Goal: Task Accomplishment & Management: Use online tool/utility

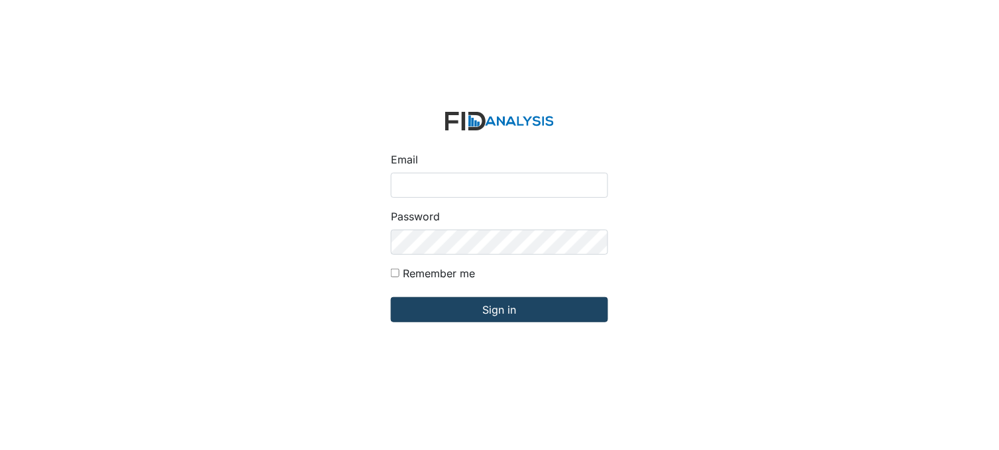
type input "[PERSON_NAME][EMAIL_ADDRESS][DOMAIN_NAME]"
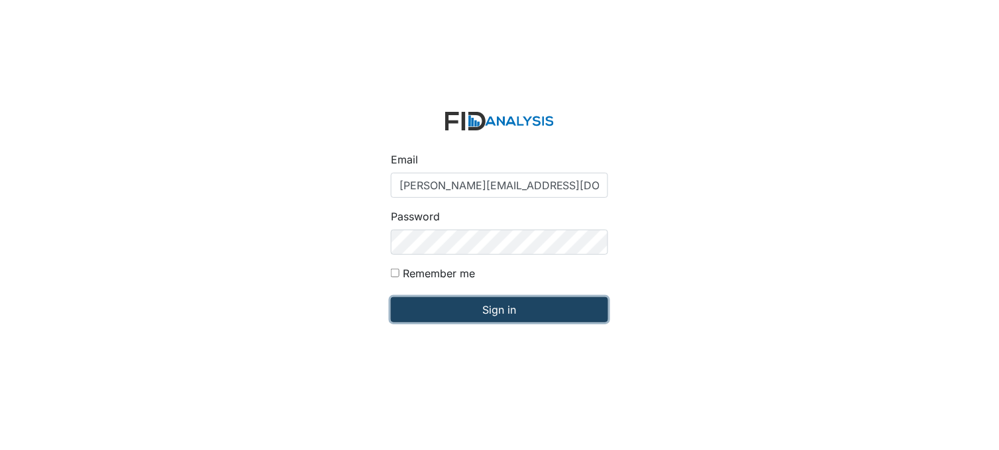
click at [486, 317] on input "Sign in" at bounding box center [499, 309] width 217 height 25
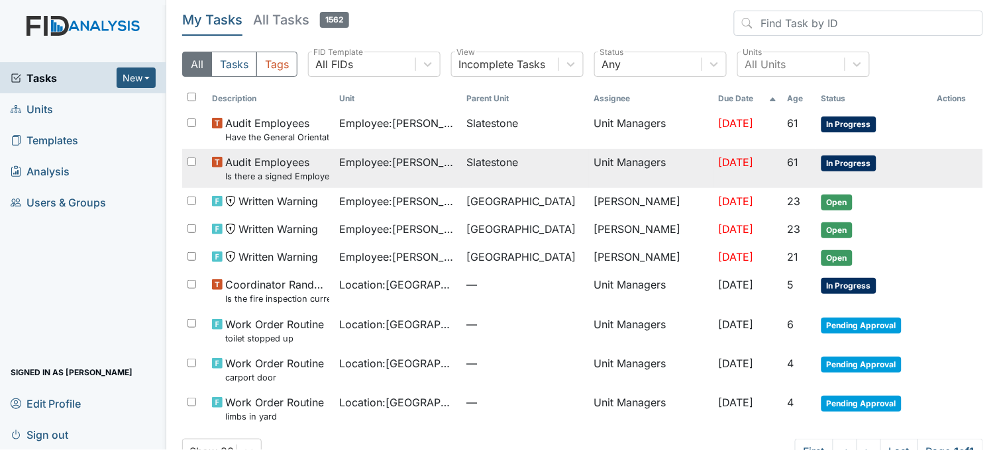
click at [387, 164] on span "Employee : [PERSON_NAME]" at bounding box center [398, 162] width 117 height 16
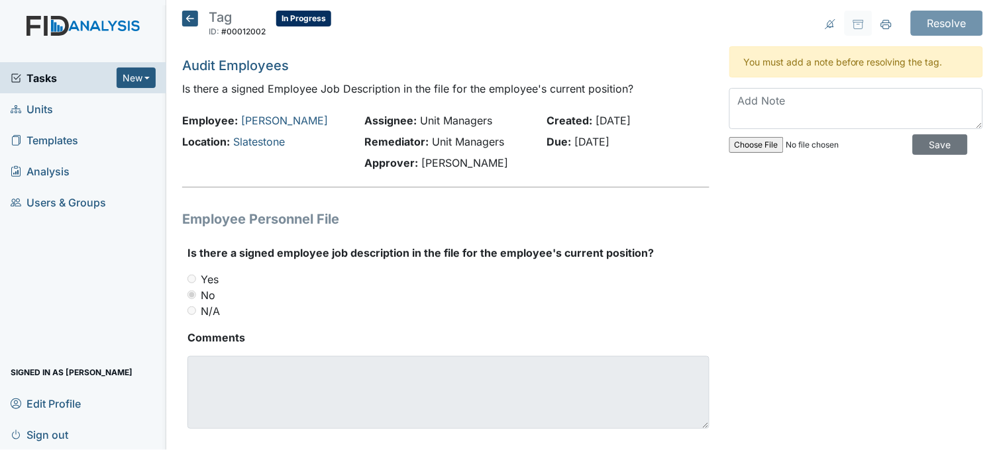
click at [193, 17] on icon at bounding box center [190, 19] width 16 height 16
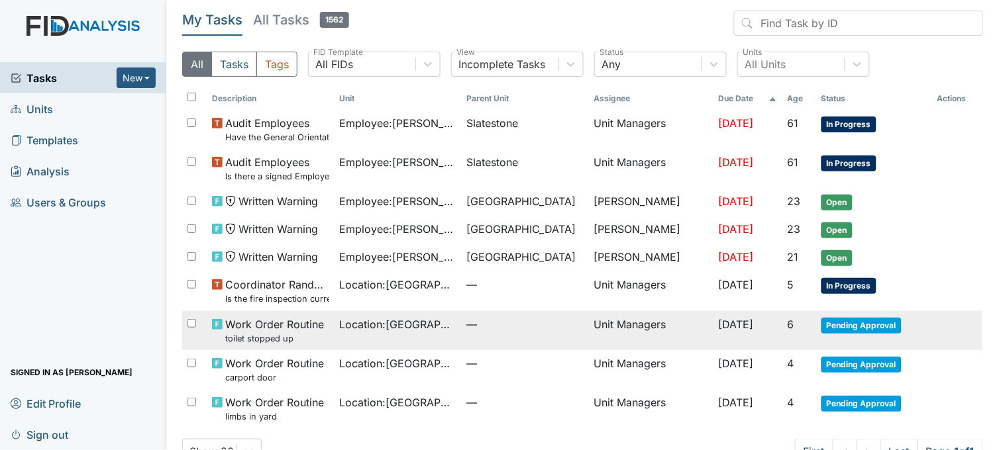
click at [417, 330] on span "Location : Beaufort Heights" at bounding box center [398, 325] width 117 height 16
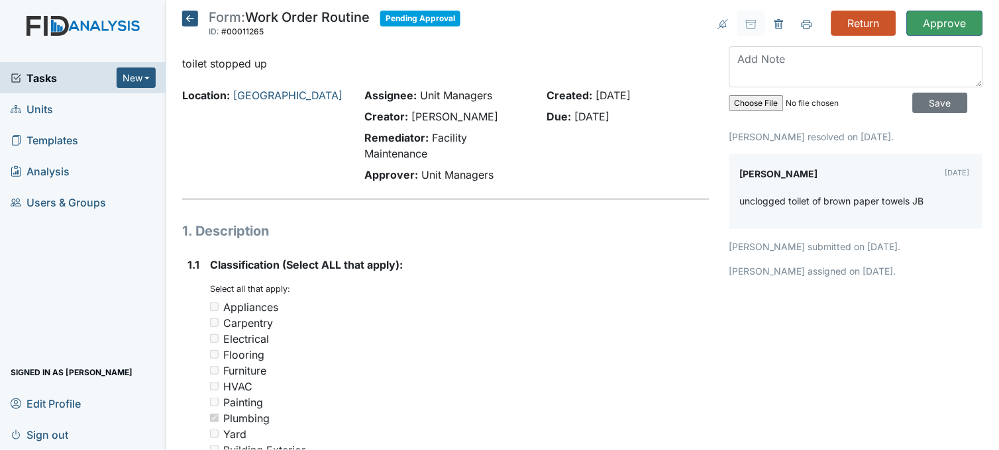
click at [194, 23] on icon at bounding box center [190, 19] width 16 height 16
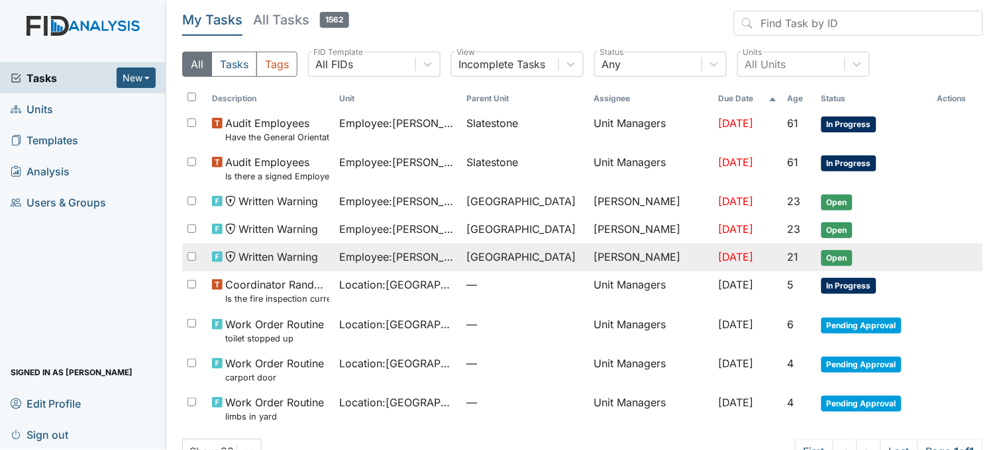
scroll to position [37, 0]
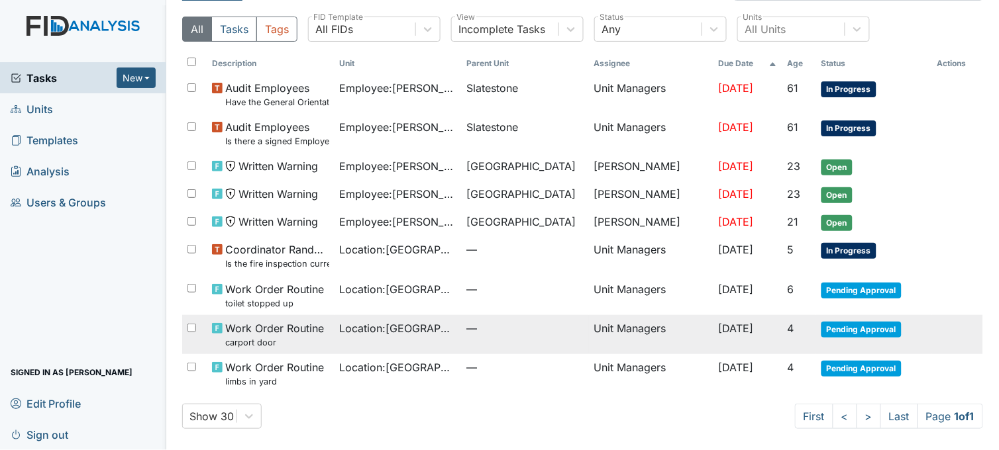
click at [399, 335] on span "Location : [GEOGRAPHIC_DATA]" at bounding box center [398, 329] width 117 height 16
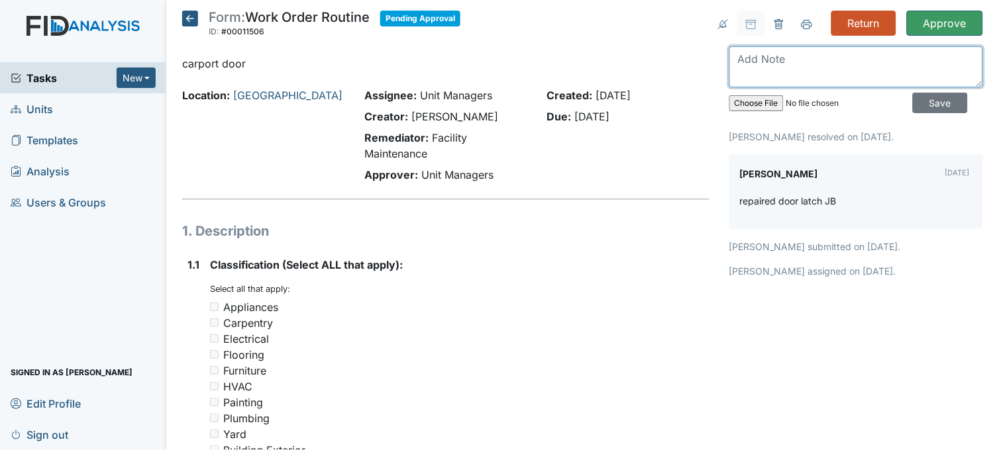
click at [813, 68] on textarea at bounding box center [856, 66] width 254 height 41
type textarea "d"
type textarea "completed"
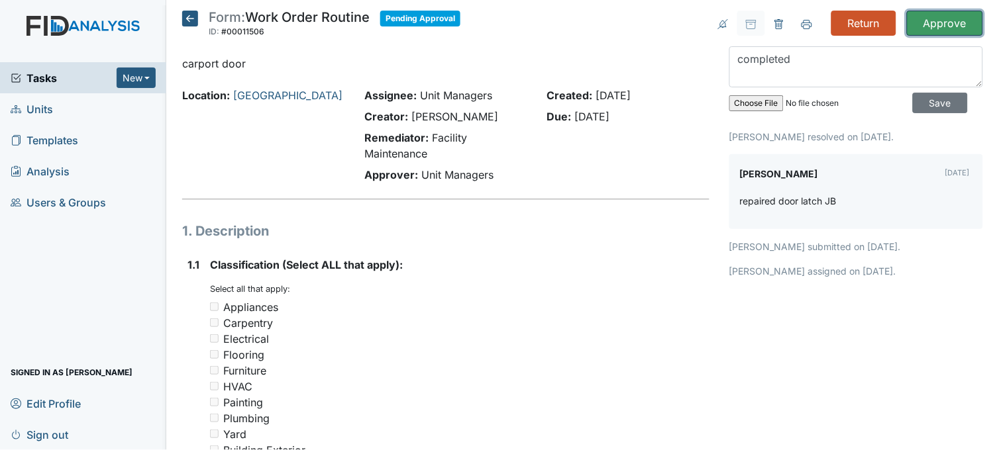
click at [947, 22] on input "Approve" at bounding box center [945, 23] width 76 height 25
click at [914, 103] on input "Save" at bounding box center [940, 103] width 55 height 21
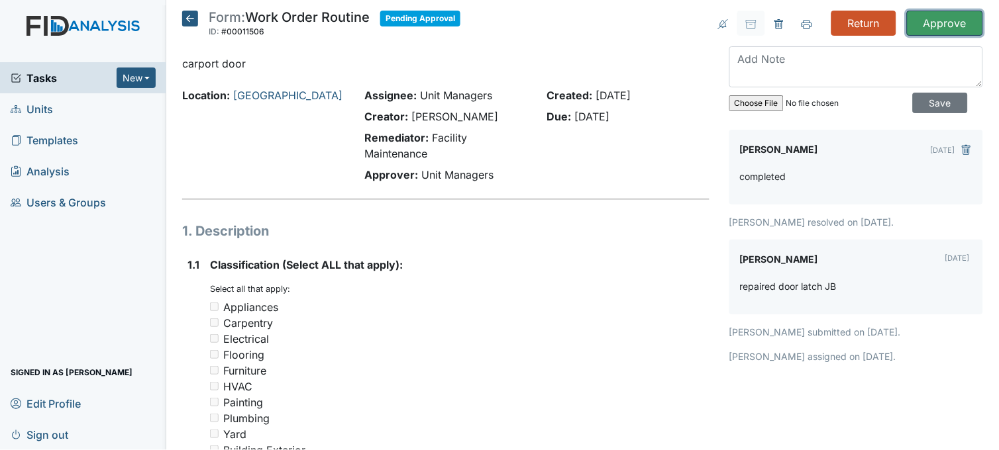
click at [923, 19] on input "Approve" at bounding box center [945, 23] width 76 height 25
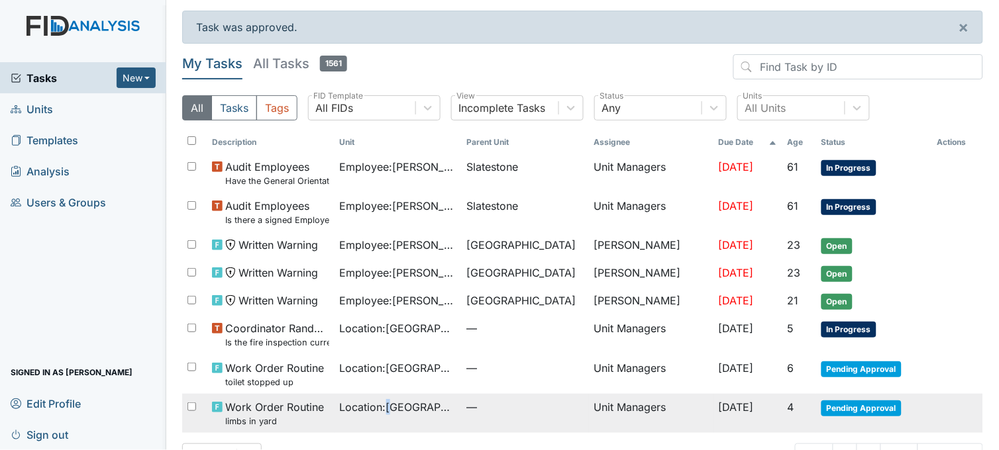
click at [391, 421] on td "Location : [GEOGRAPHIC_DATA]" at bounding box center [398, 413] width 127 height 39
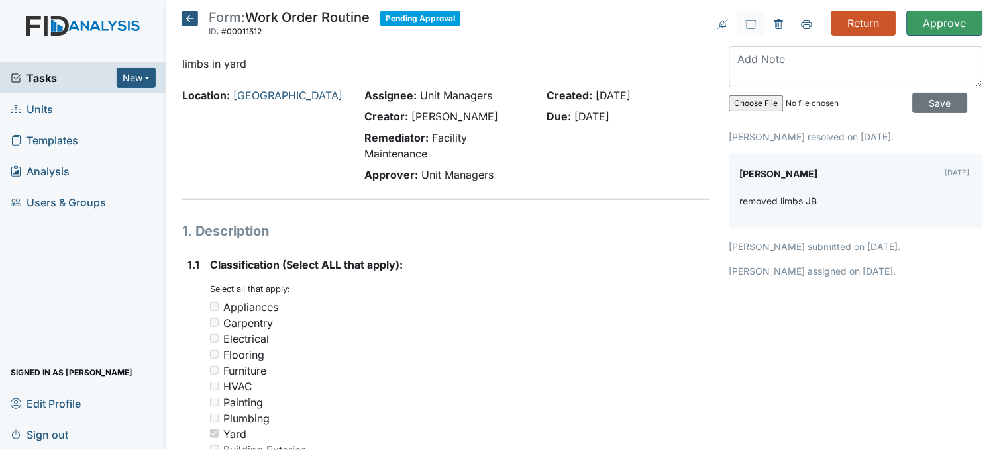
click at [188, 20] on icon at bounding box center [190, 19] width 16 height 16
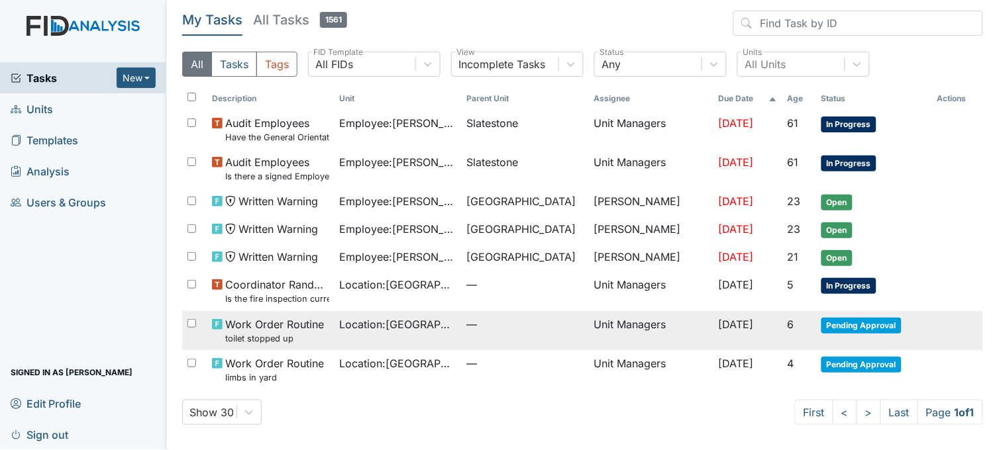
click at [436, 332] on span "Location : Beaufort Heights" at bounding box center [398, 325] width 117 height 16
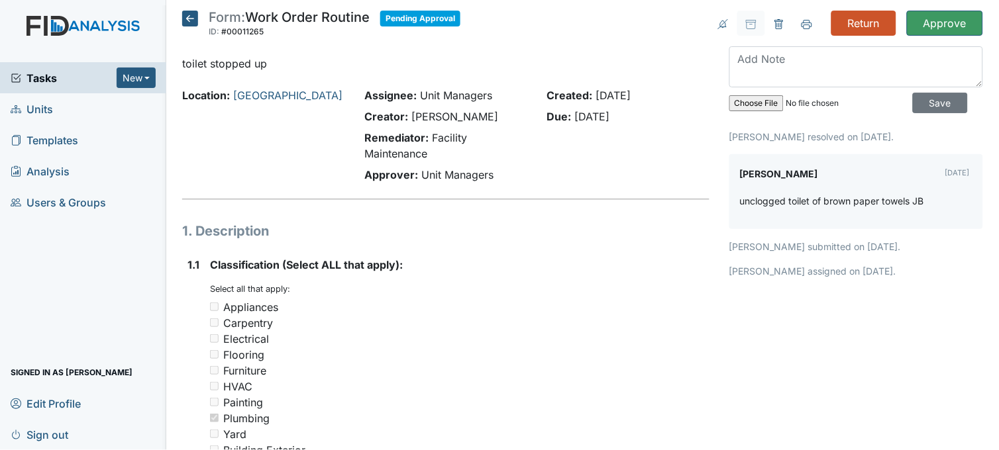
click at [187, 18] on icon at bounding box center [190, 19] width 16 height 16
